Goal: Obtain resource: Download file/media

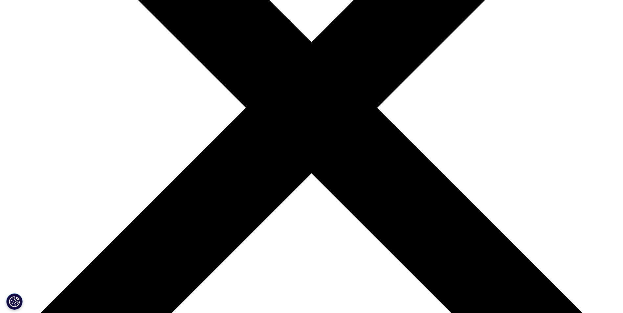
scroll to position [230, 0]
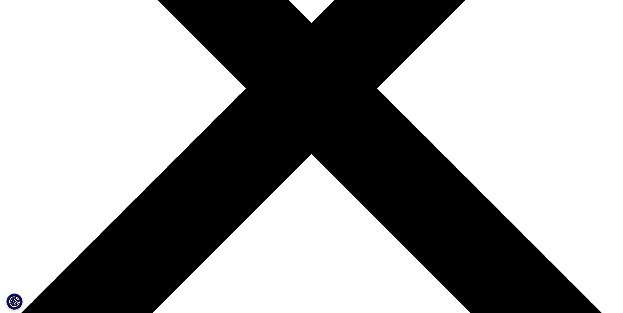
scroll to position [363, 387]
type input "Katrin"
type input "Schreyer"
type input "katrin.schreyer@schott.com"
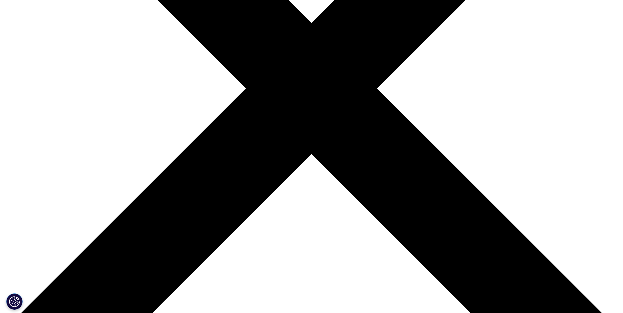
type input "SCHOTT Pharma"
select select "[GEOGRAPHIC_DATA]"
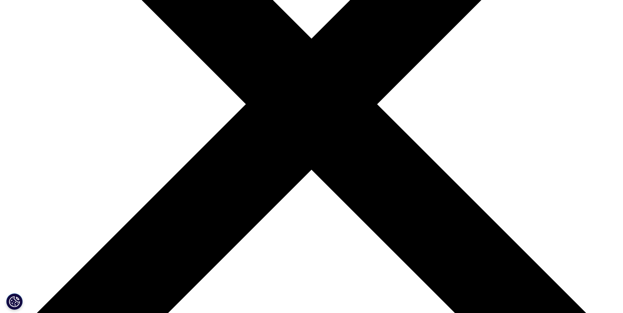
scroll to position [230, 0]
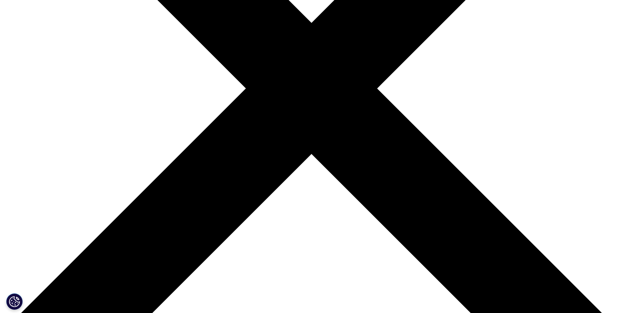
type input "g"
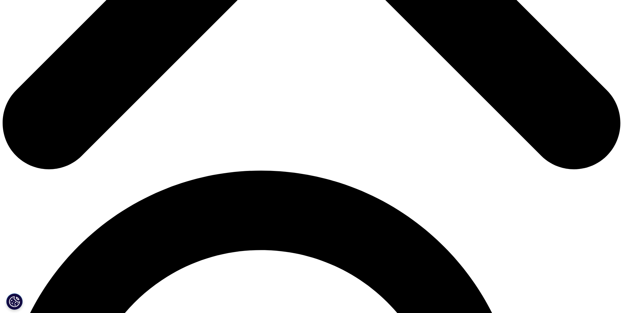
scroll to position [394, 0]
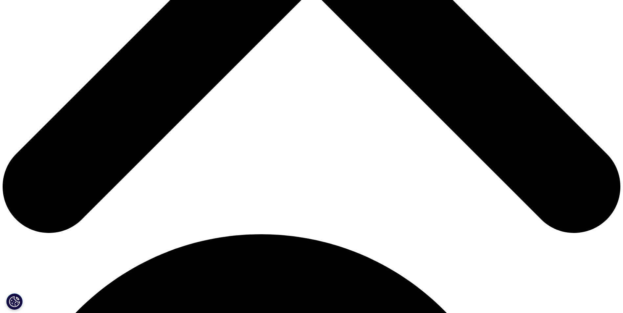
type input "Global Communications Manager"
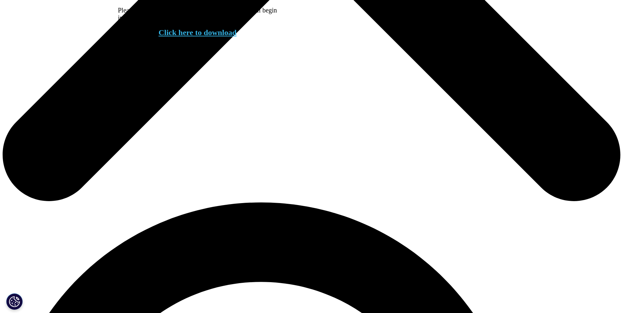
scroll to position [428, 0]
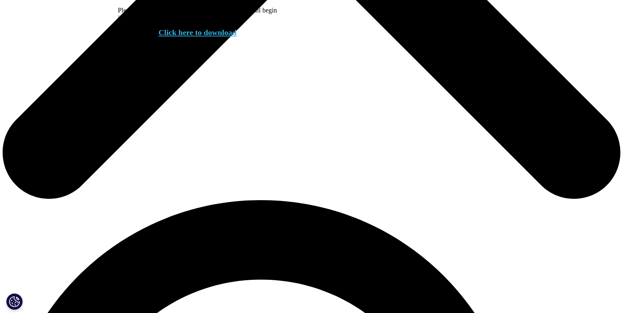
drag, startPoint x: 216, startPoint y: 43, endPoint x: 331, endPoint y: 100, distance: 128.2
click at [216, 37] on link "Click here to download" at bounding box center [198, 32] width 78 height 9
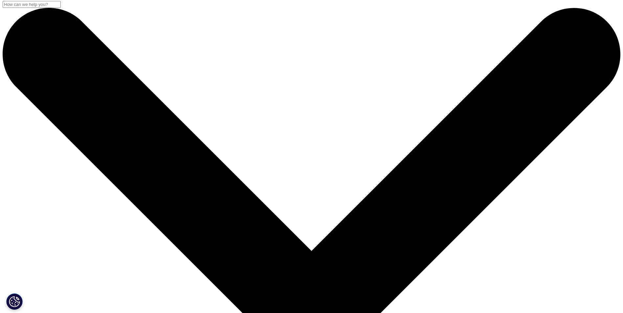
scroll to position [0, 0]
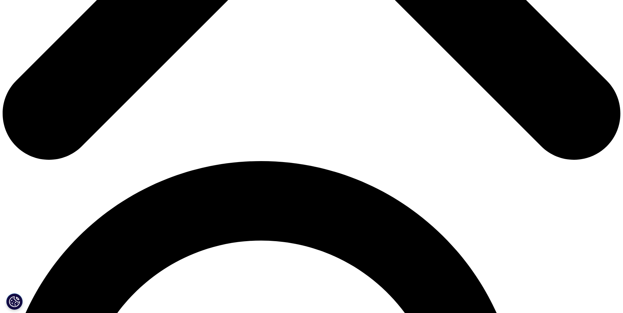
scroll to position [468, 0]
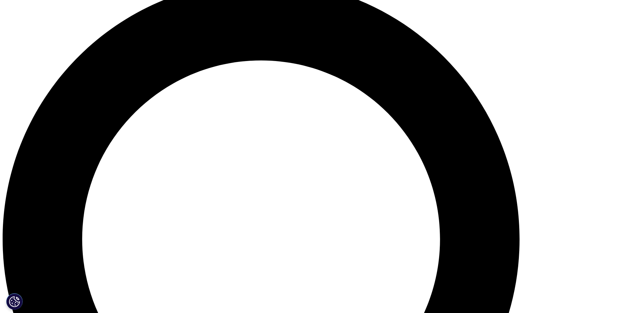
scroll to position [632, 0]
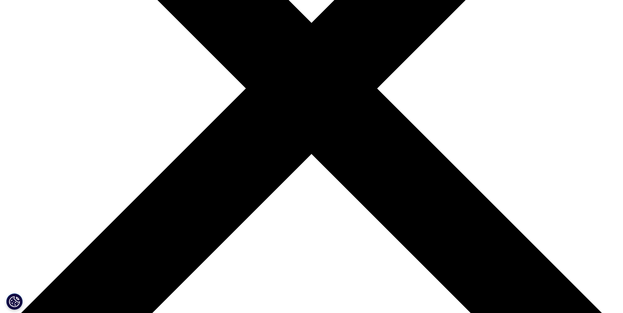
scroll to position [263, 0]
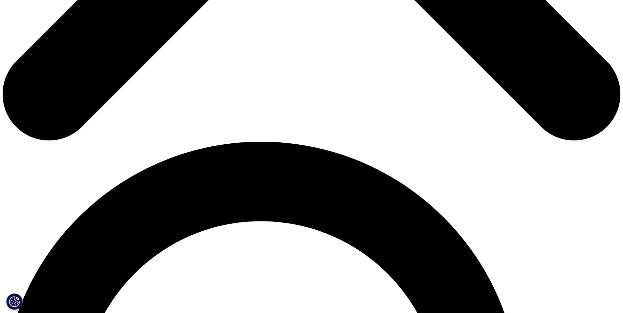
scroll to position [493, 0]
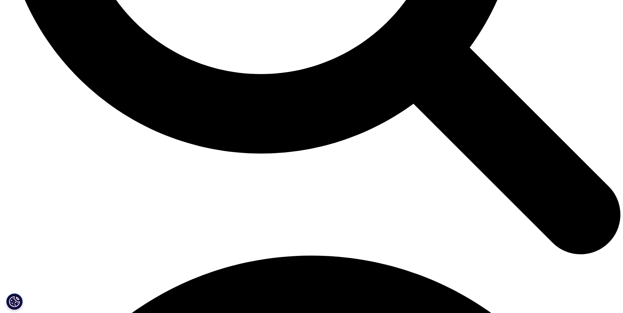
scroll to position [1018, 0]
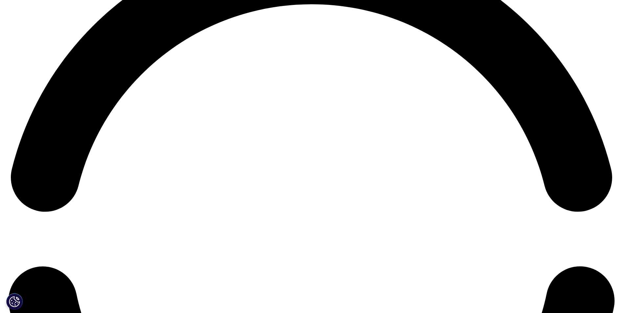
scroll to position [1313, 0]
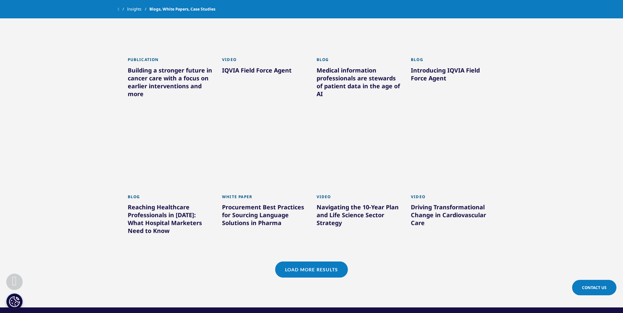
click at [305, 262] on link "Load More Results" at bounding box center [311, 270] width 73 height 16
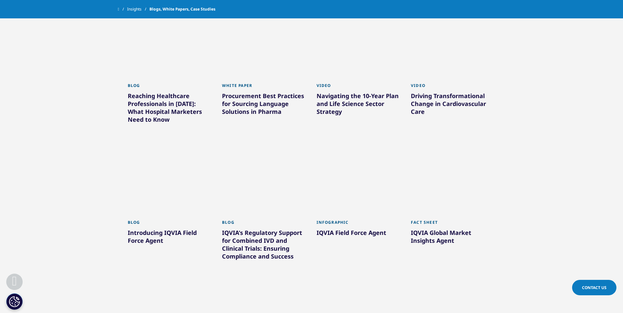
scroll to position [1445, 0]
